Goal: Information Seeking & Learning: Learn about a topic

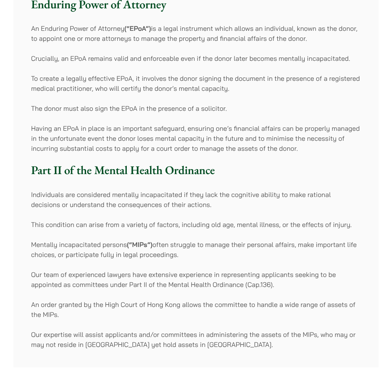
scroll to position [1373, 0]
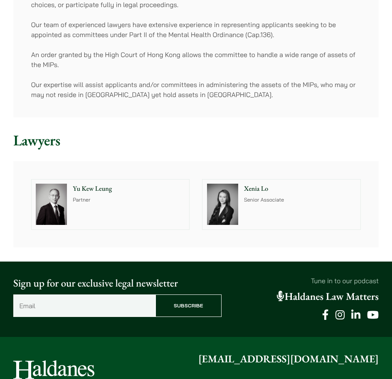
click at [250, 200] on p "Senior Associate" at bounding box center [300, 200] width 112 height 8
click at [121, 197] on p "Partner" at bounding box center [129, 200] width 112 height 8
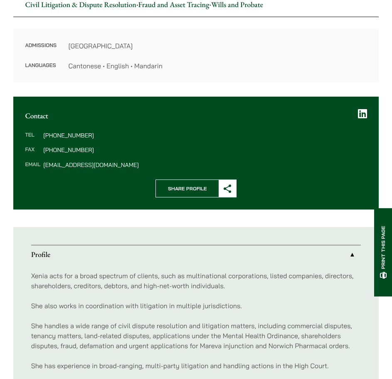
scroll to position [541, 0]
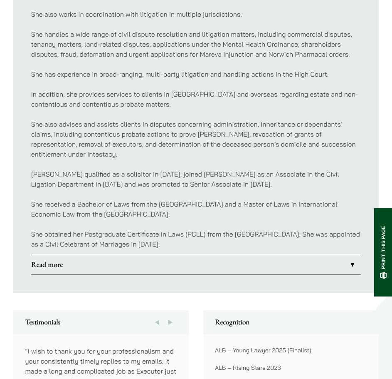
click at [254, 103] on p "In addition, she provides services to clients in [GEOGRAPHIC_DATA] and overseas…" at bounding box center [196, 99] width 330 height 20
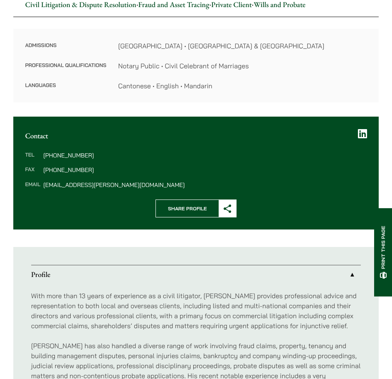
scroll to position [677, 0]
